Goal: Task Accomplishment & Management: Complete application form

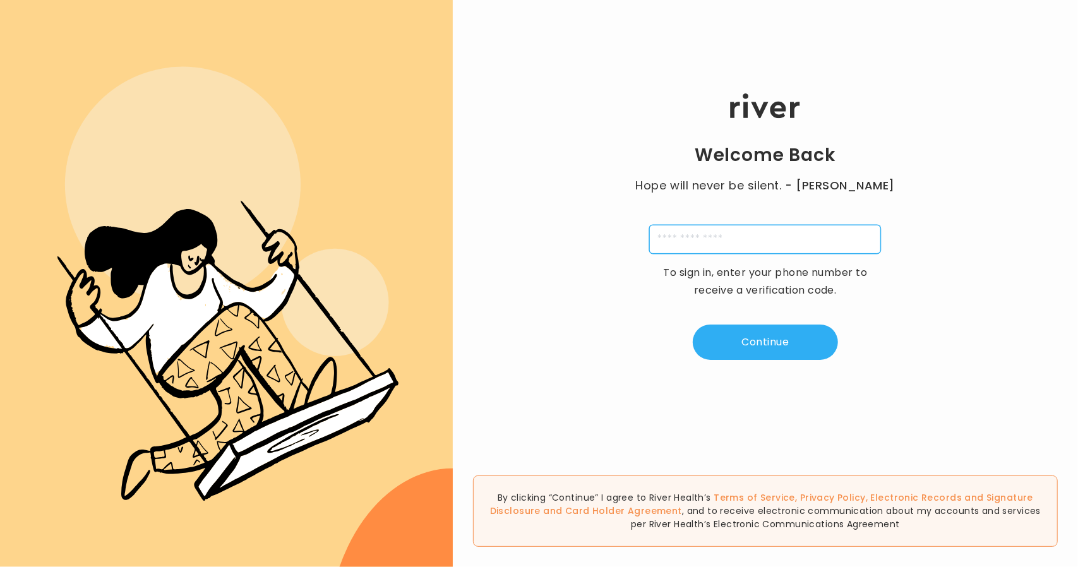
click at [698, 247] on input "tel" at bounding box center [765, 239] width 232 height 29
click at [611, 177] on div "Welcome Back Hope will never be silent. - [PERSON_NAME] To sign in, enter your …" at bounding box center [765, 227] width 625 height 340
click at [712, 237] on input "tel" at bounding box center [765, 239] width 232 height 29
type input "**********"
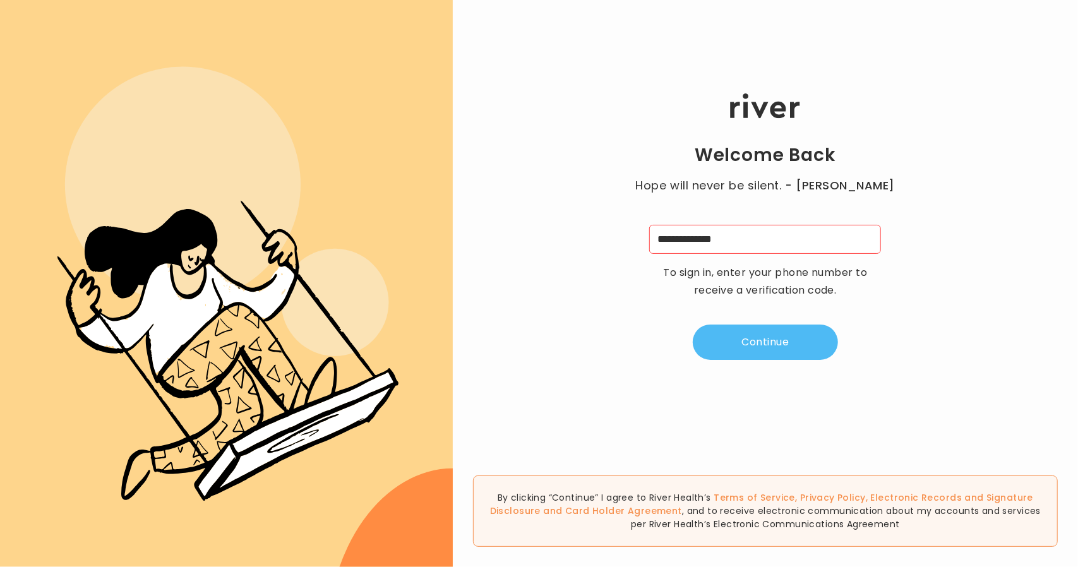
click at [766, 349] on button "Continue" at bounding box center [765, 342] width 145 height 35
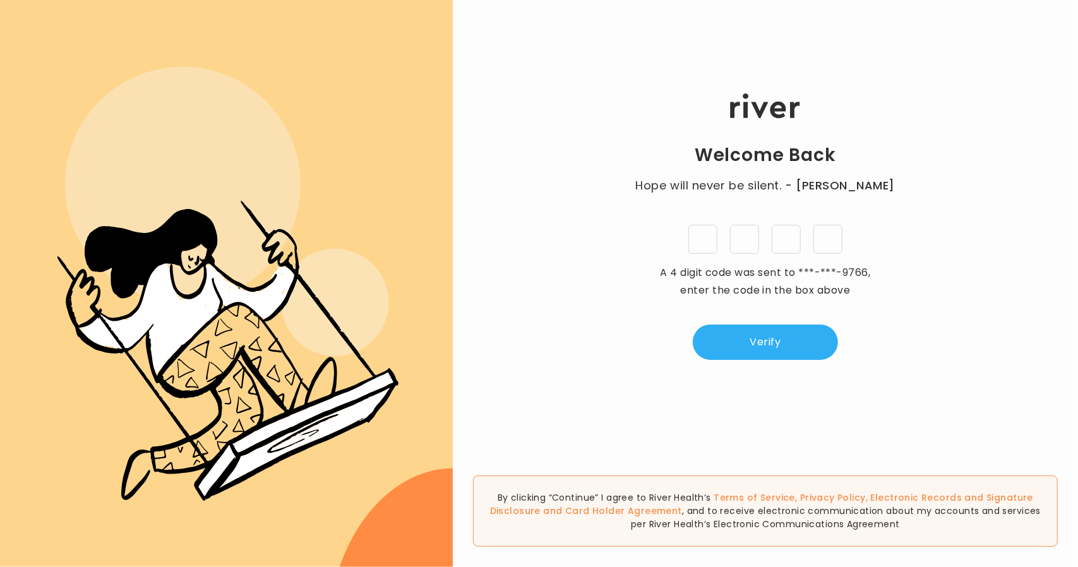
type input "*"
click at [760, 345] on button "Verify" at bounding box center [765, 342] width 145 height 35
